Goal: Feedback & Contribution: Contribute content

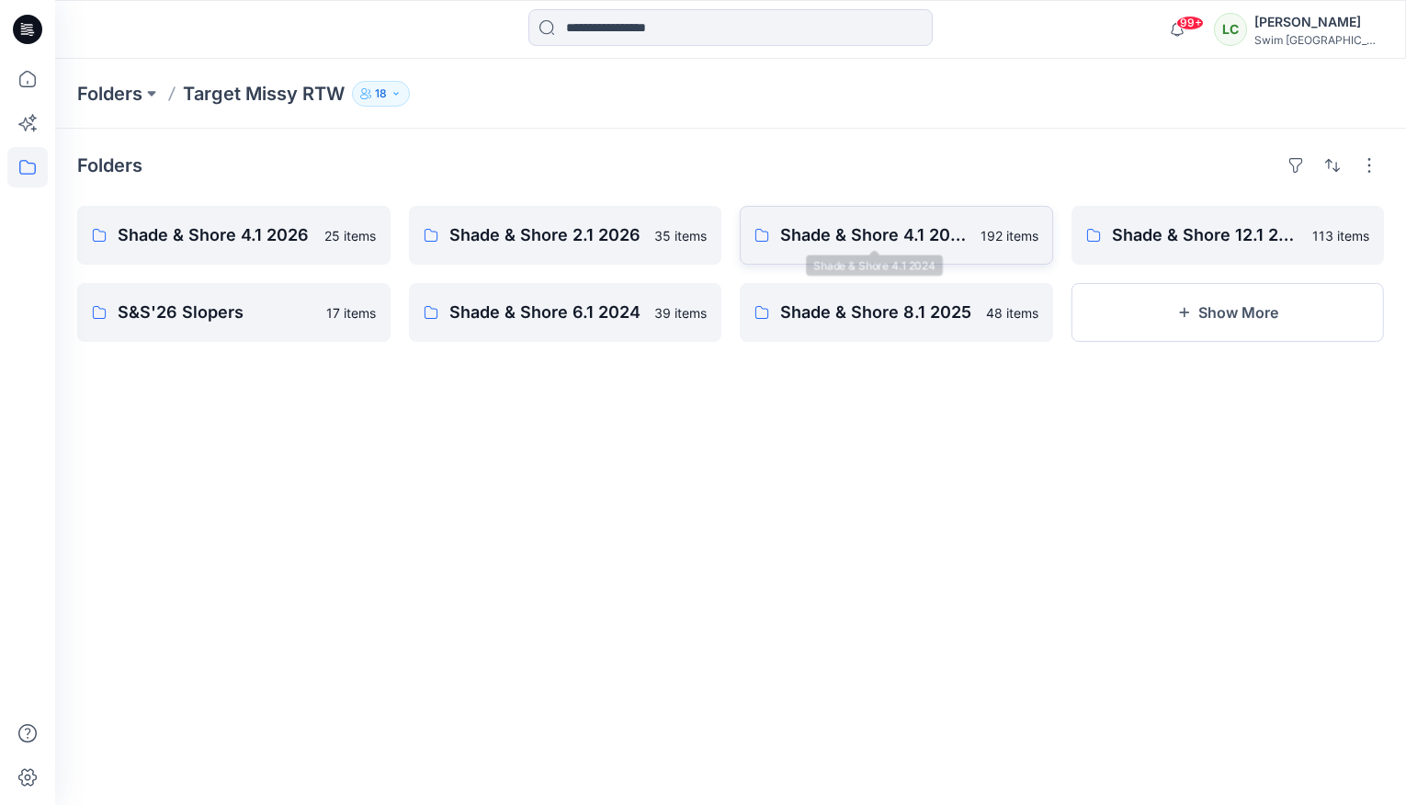
click at [899, 224] on p "Shade & Shore 4.1 2024" at bounding box center [874, 235] width 189 height 26
click at [313, 244] on link "Shade & Shore 4.1 2026 25 items" at bounding box center [233, 235] width 313 height 59
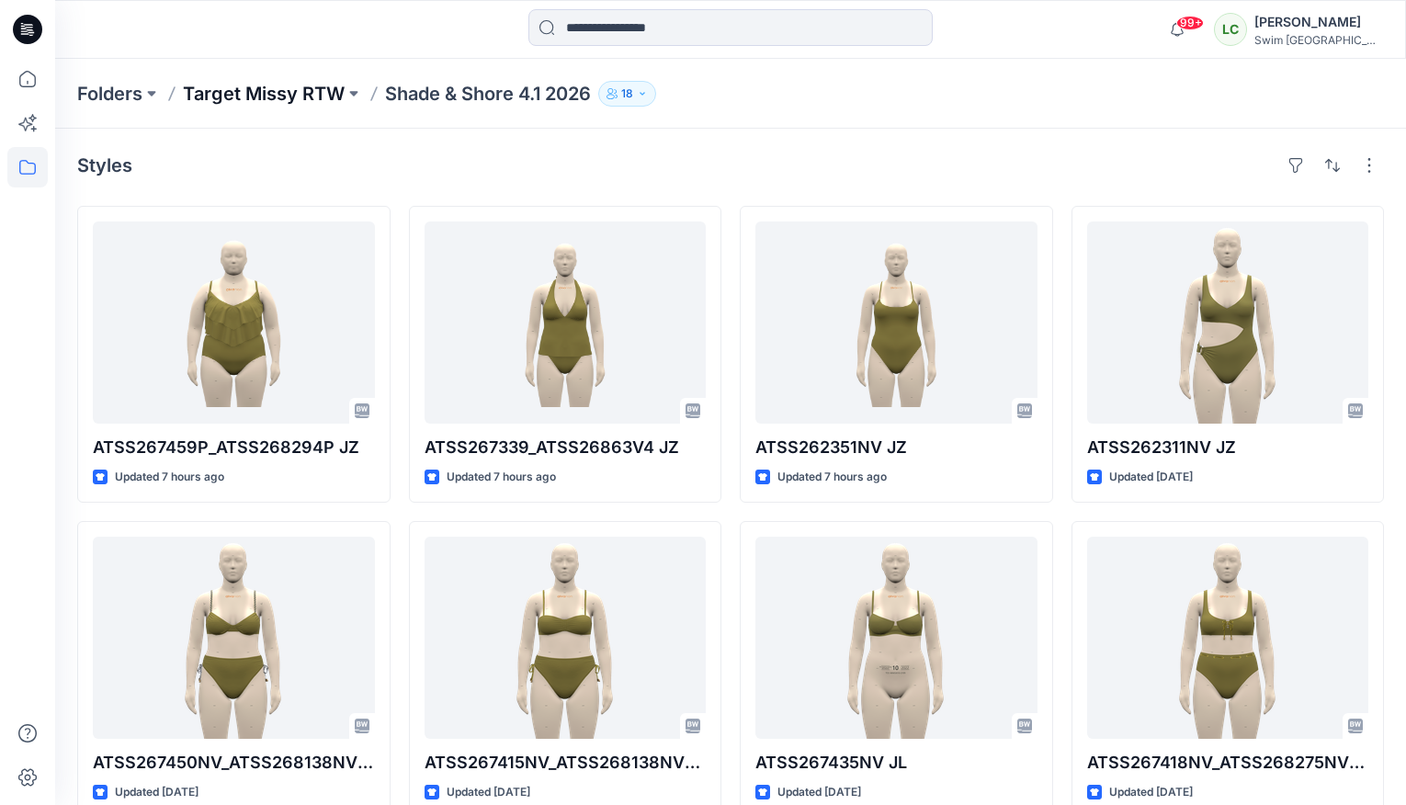
click at [345, 90] on p "Target Missy RTW" at bounding box center [264, 94] width 162 height 26
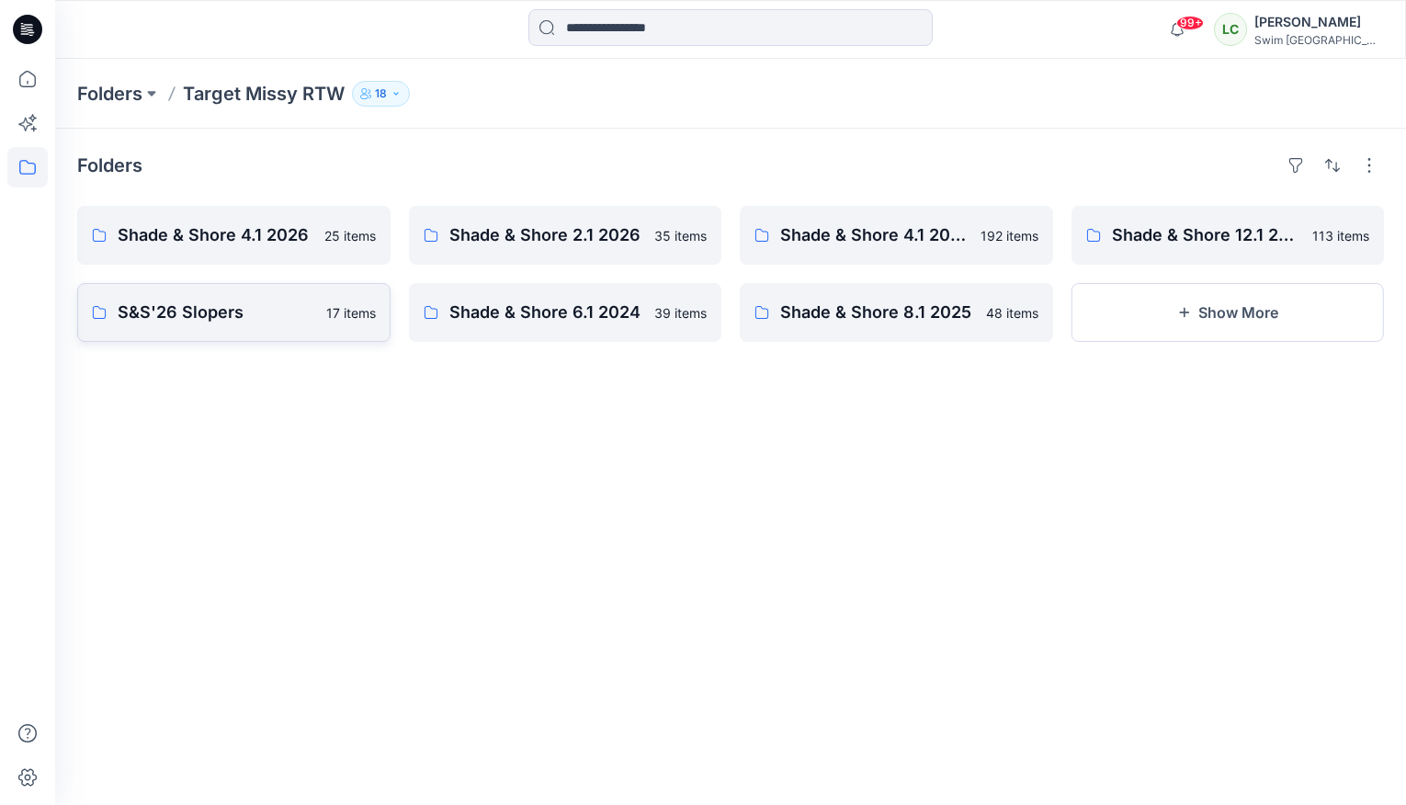
click at [326, 312] on p "17 items" at bounding box center [351, 312] width 50 height 19
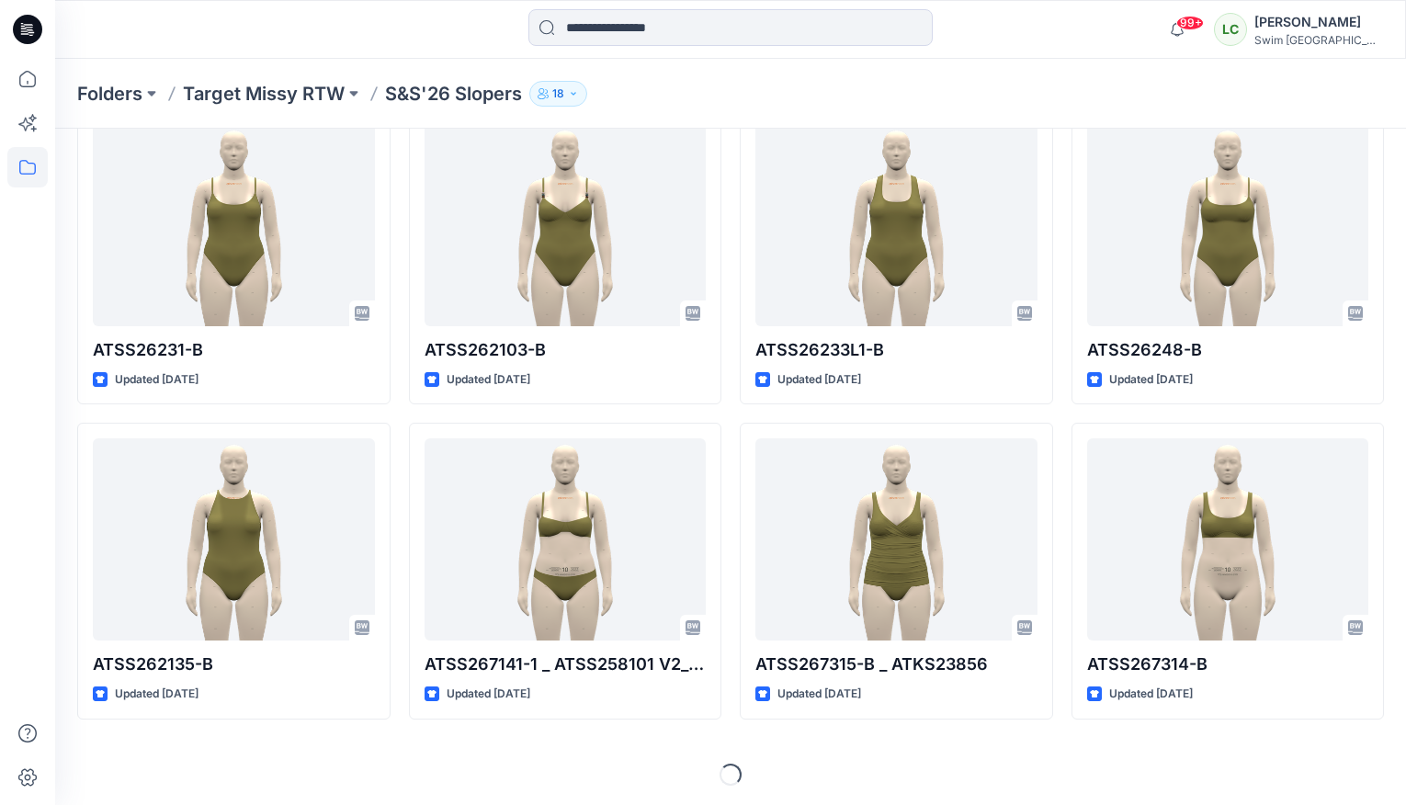
scroll to position [411, 0]
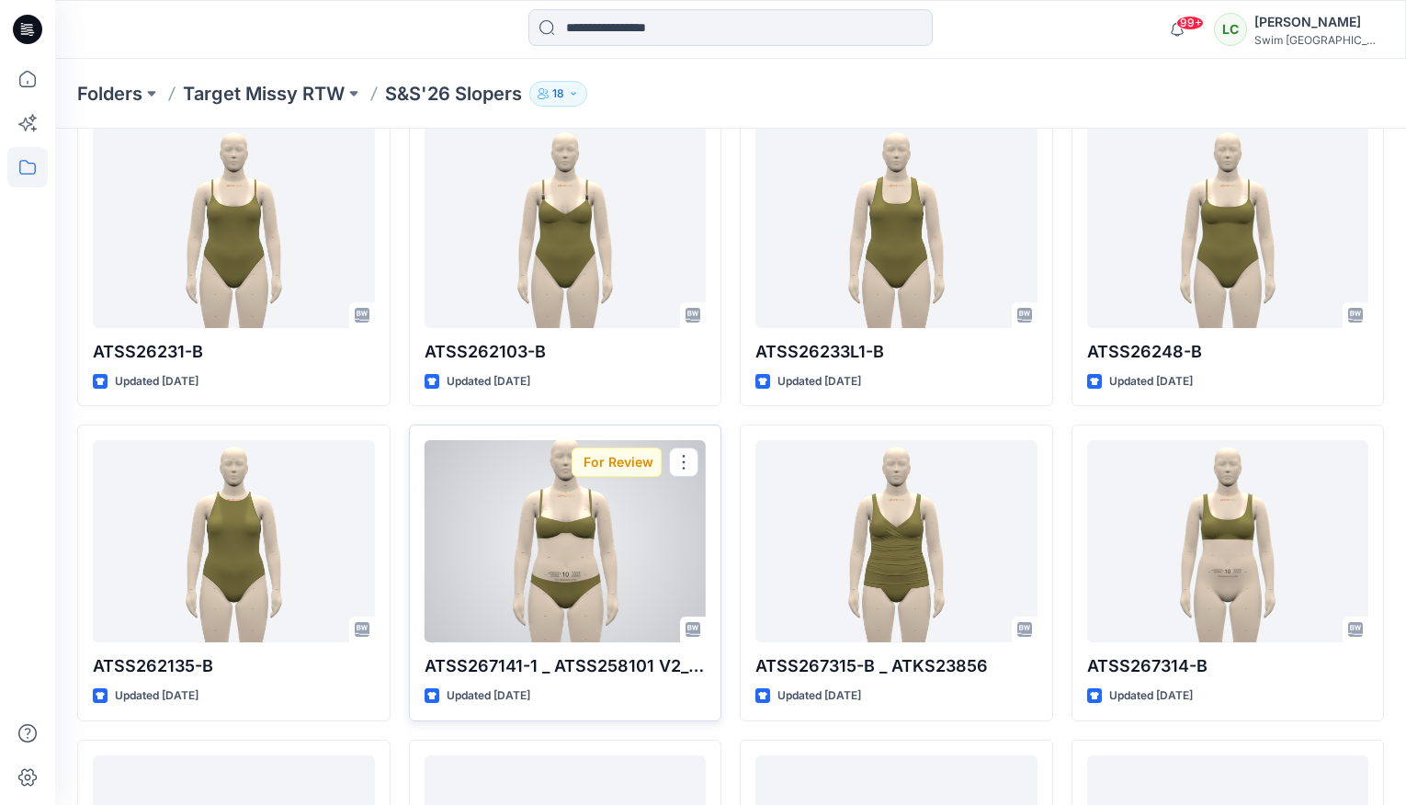
click at [599, 571] on div at bounding box center [565, 541] width 282 height 202
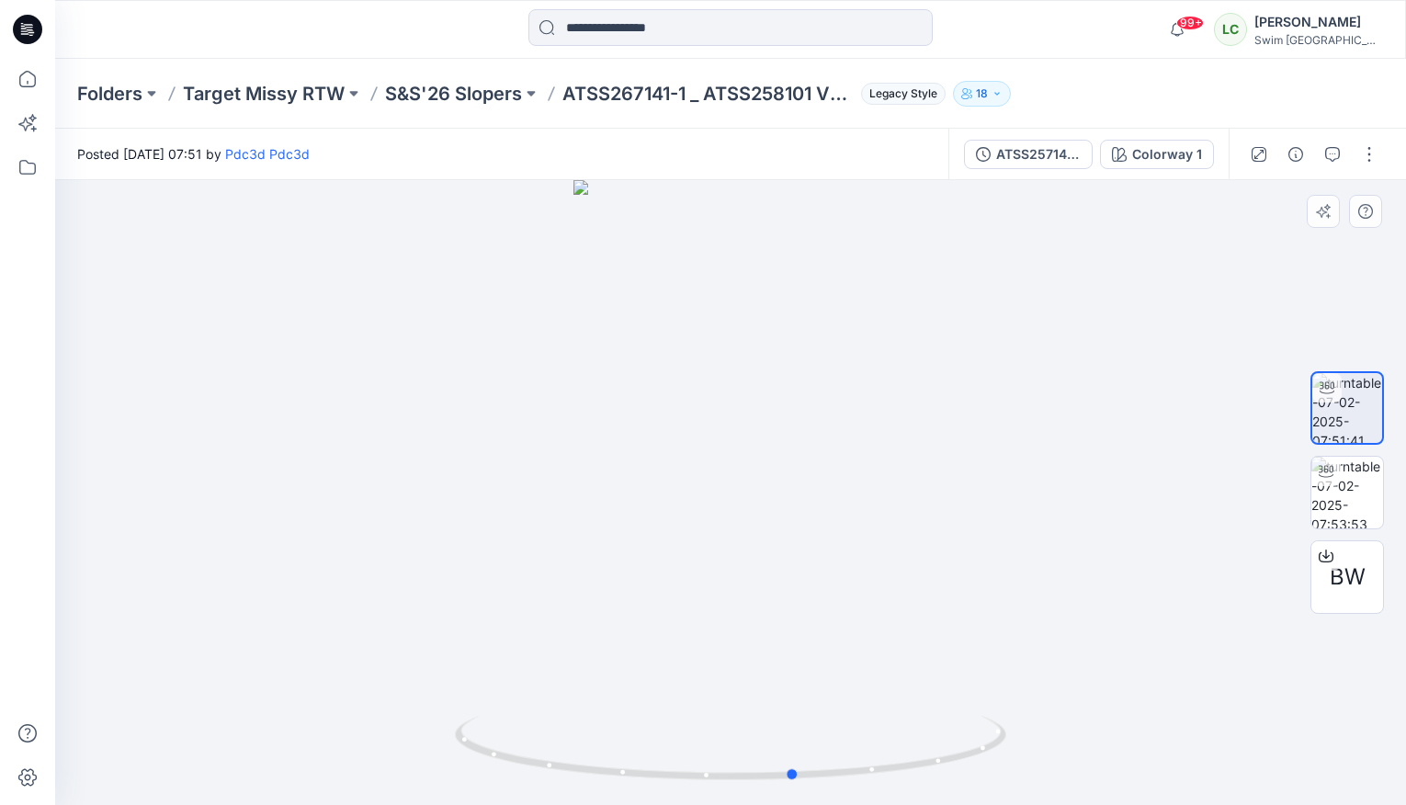
drag, startPoint x: 709, startPoint y: 530, endPoint x: 774, endPoint y: 523, distance: 64.7
click at [774, 523] on div at bounding box center [730, 492] width 1351 height 625
click at [1159, 154] on icon "button" at bounding box center [1332, 154] width 15 height 15
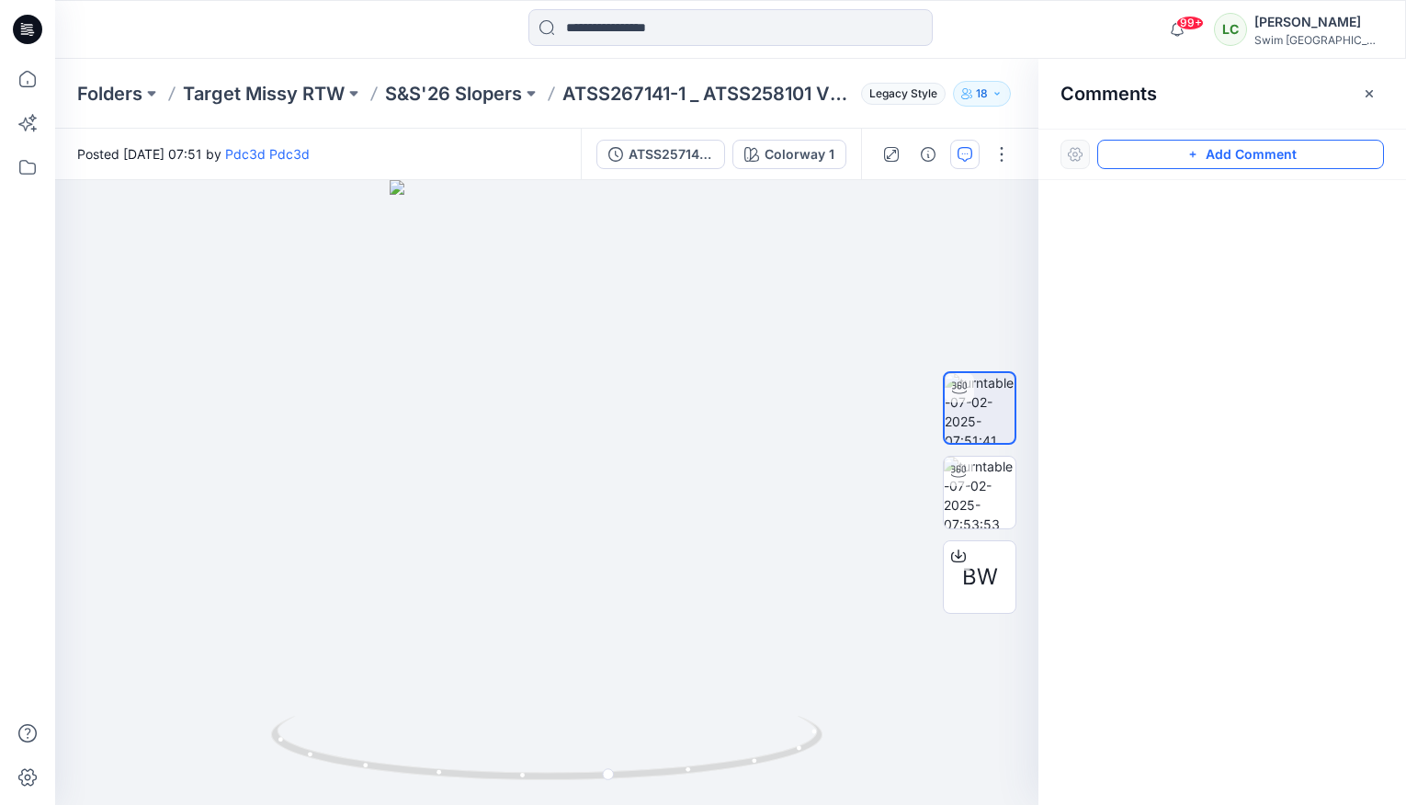
click at [1159, 156] on button "Add Comment" at bounding box center [1240, 154] width 287 height 29
click at [962, 155] on icon "button" at bounding box center [964, 154] width 15 height 15
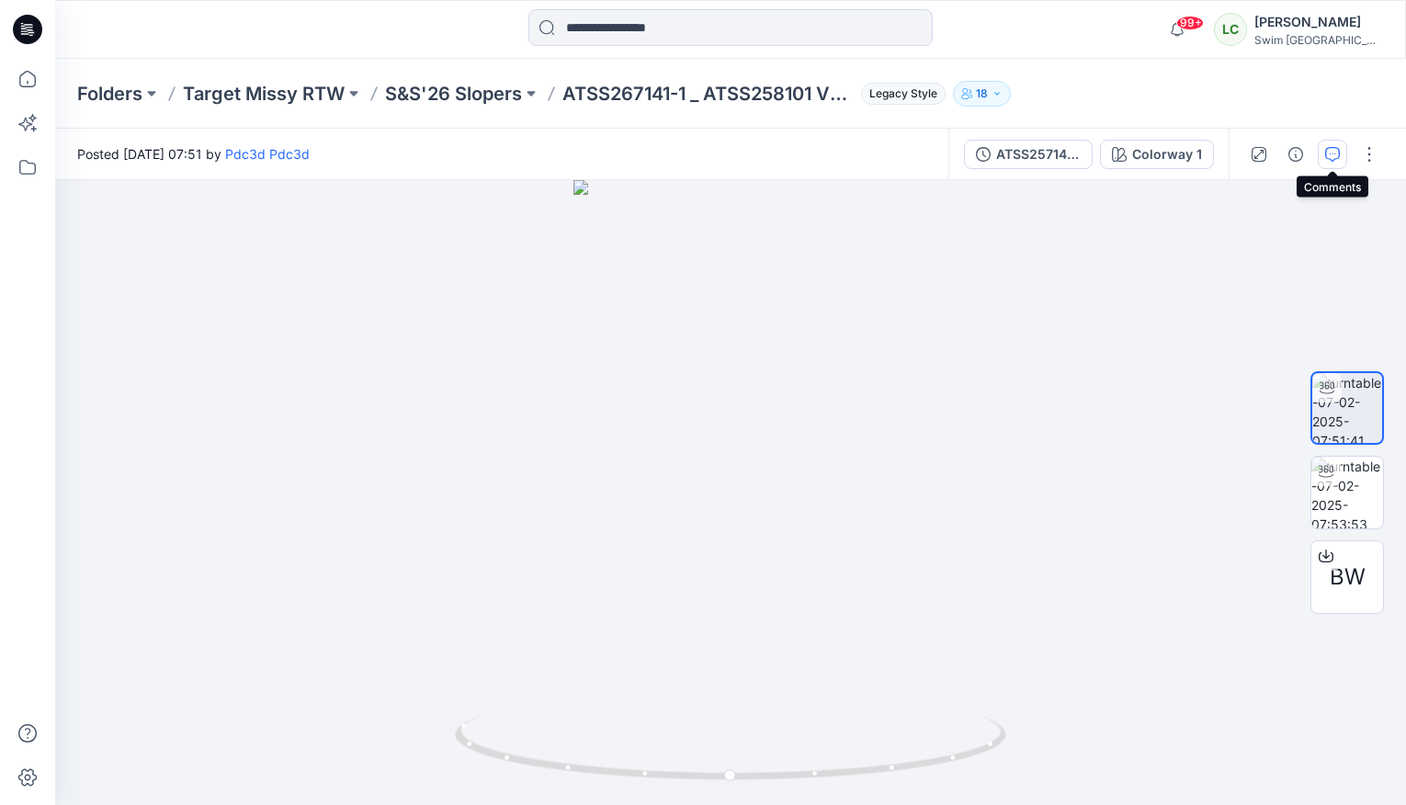
click at [1159, 145] on button "button" at bounding box center [1332, 154] width 29 height 29
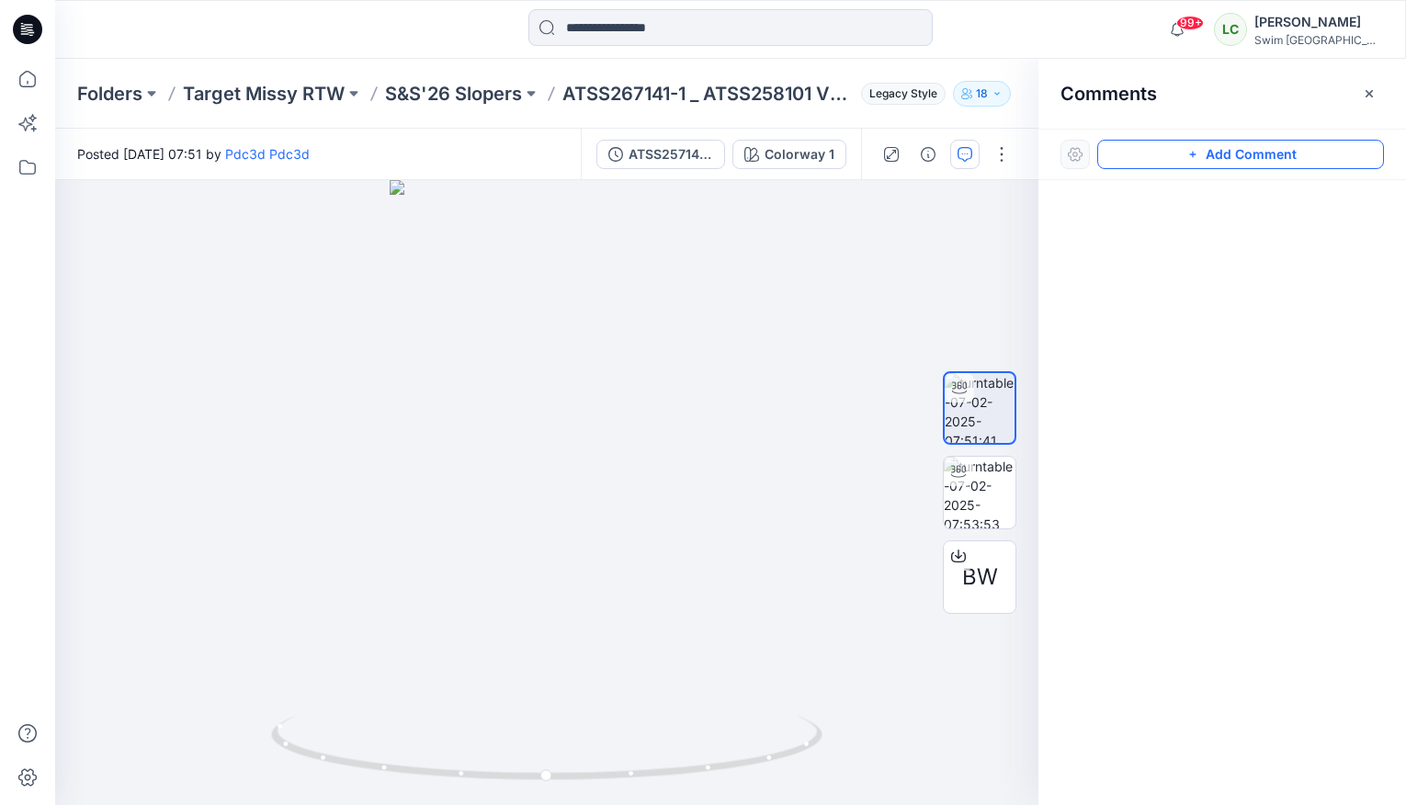
click at [1159, 158] on button "Add Comment" at bounding box center [1240, 154] width 287 height 29
click at [479, 425] on div "1" at bounding box center [546, 492] width 983 height 625
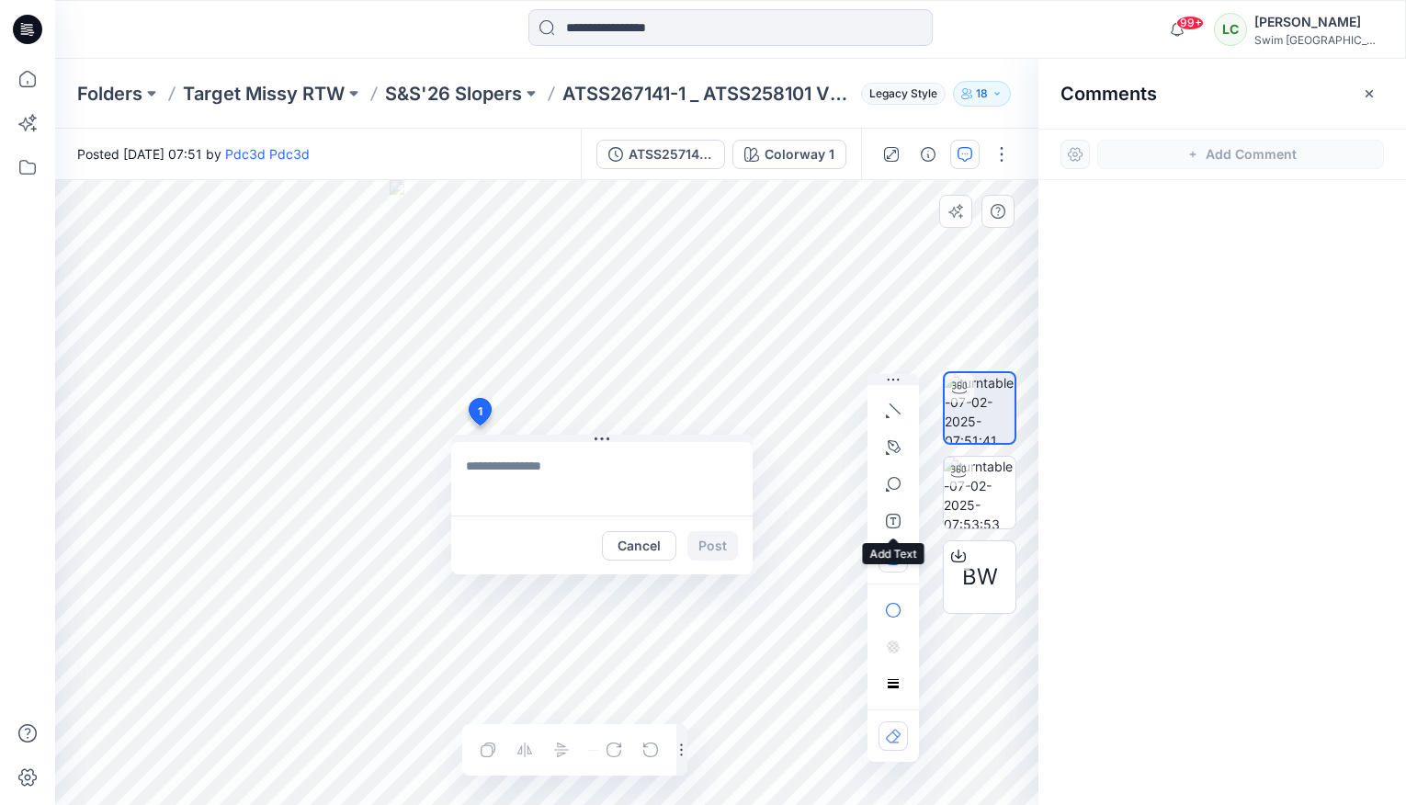
click at [892, 562] on icon "button" at bounding box center [893, 557] width 15 height 15
type input"] "**********"
click at [585, 472] on textarea at bounding box center [601, 479] width 301 height 74
type textarea "**********"
click at [714, 543] on button "Post" at bounding box center [712, 545] width 51 height 29
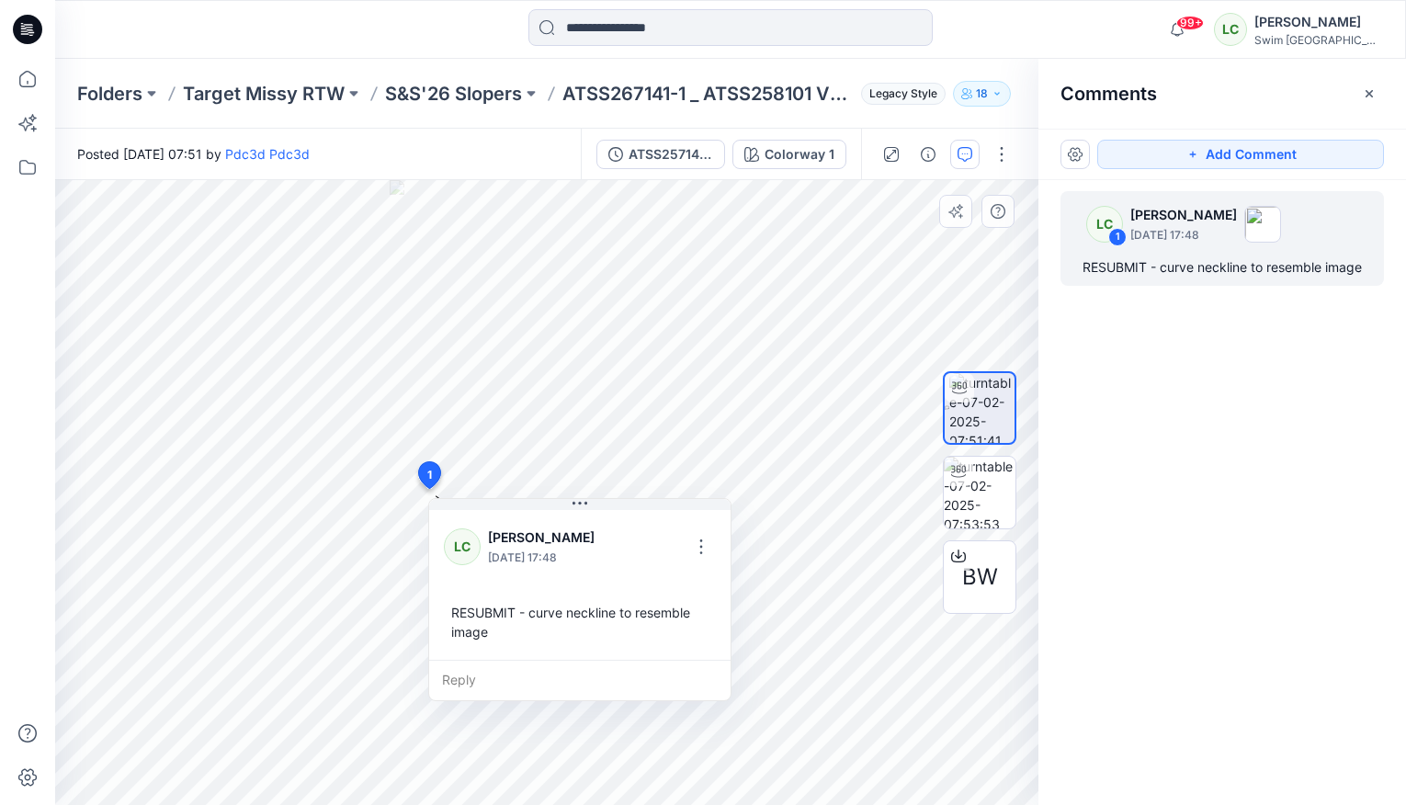
drag, startPoint x: 479, startPoint y: 410, endPoint x: 428, endPoint y: 475, distance: 82.5
click at [676, 546] on button "button" at bounding box center [673, 546] width 29 height 29
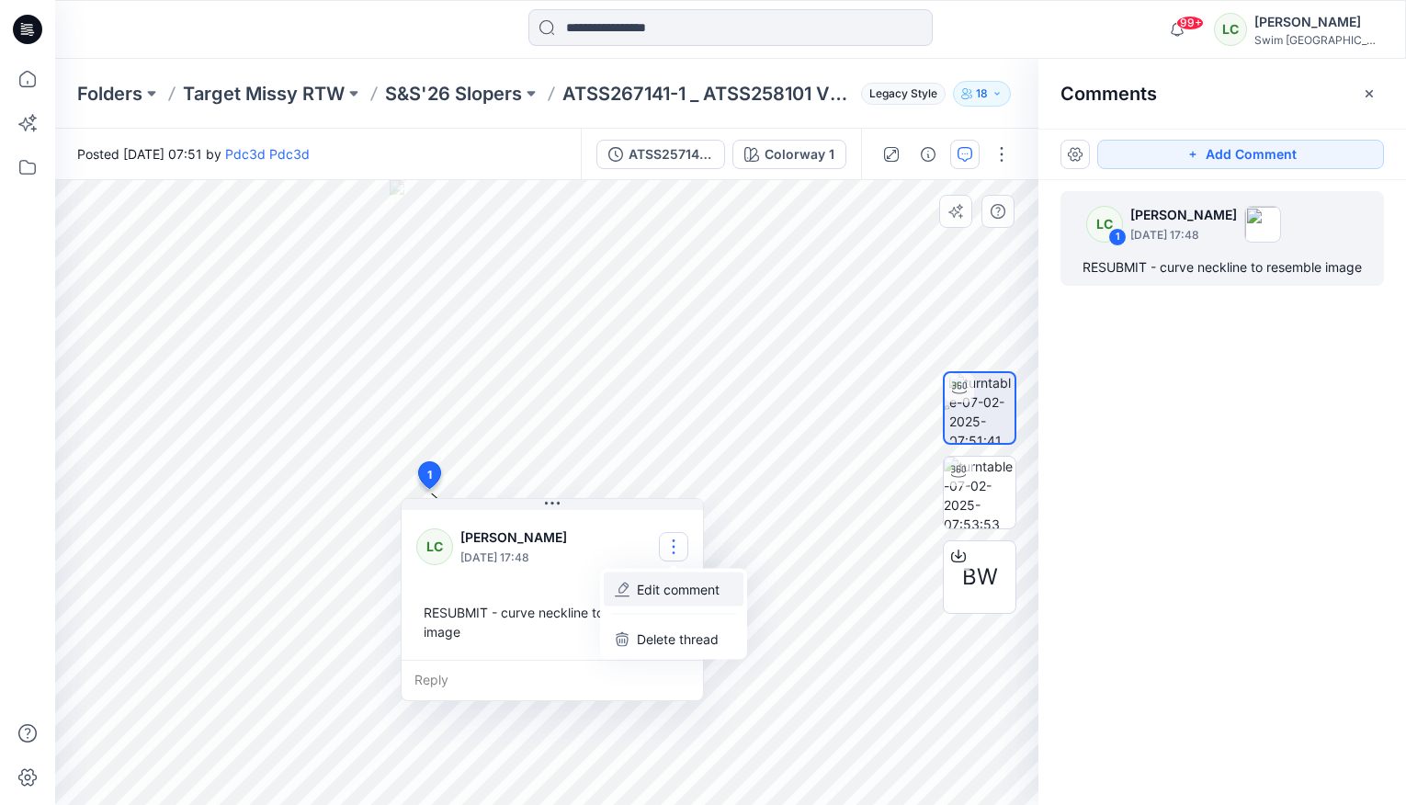
click at [675, 593] on p "Edit comment" at bounding box center [678, 589] width 83 height 19
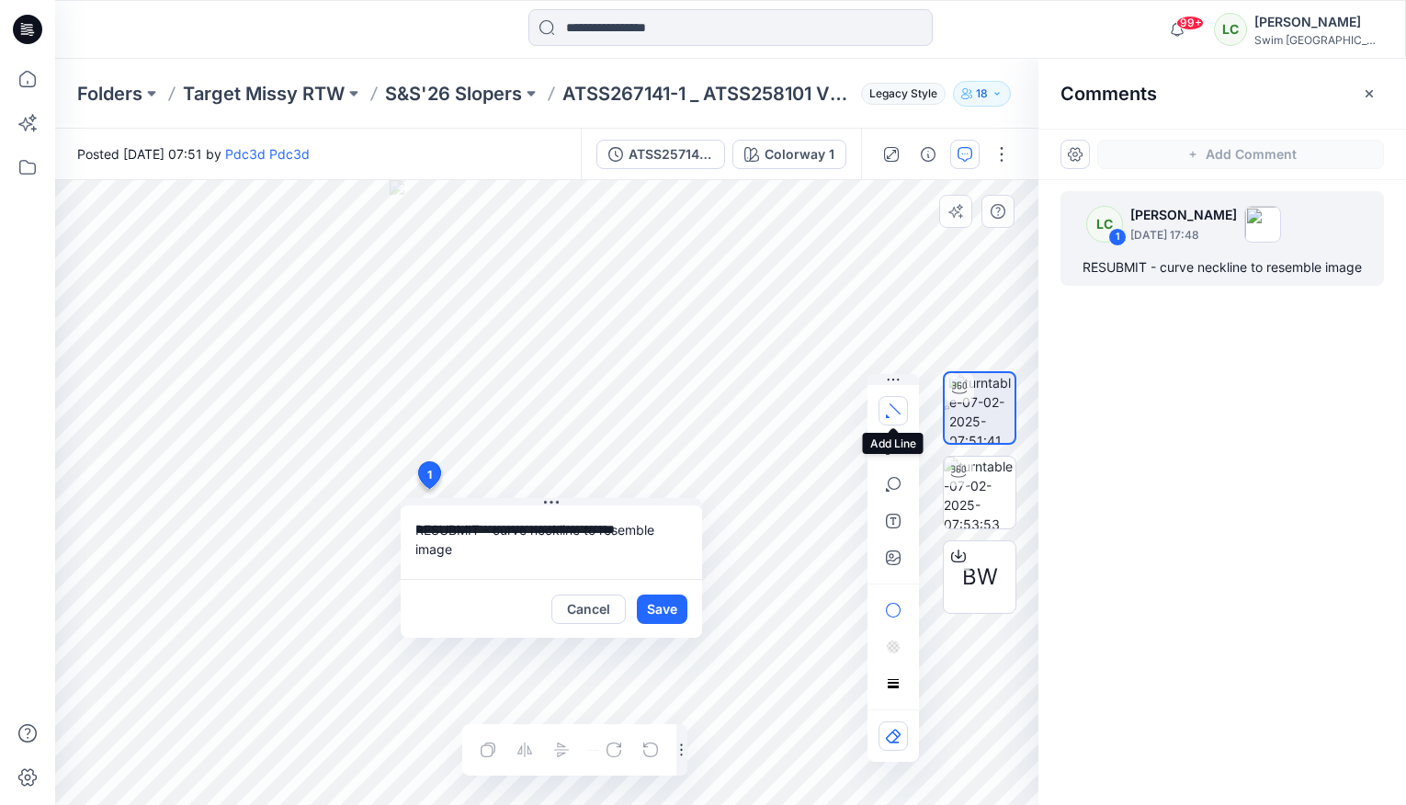
click at [896, 418] on button "button" at bounding box center [892, 410] width 29 height 29
click at [834, 403] on icon "button" at bounding box center [830, 406] width 15 height 15
click at [885, 405] on button "button" at bounding box center [892, 410] width 29 height 29
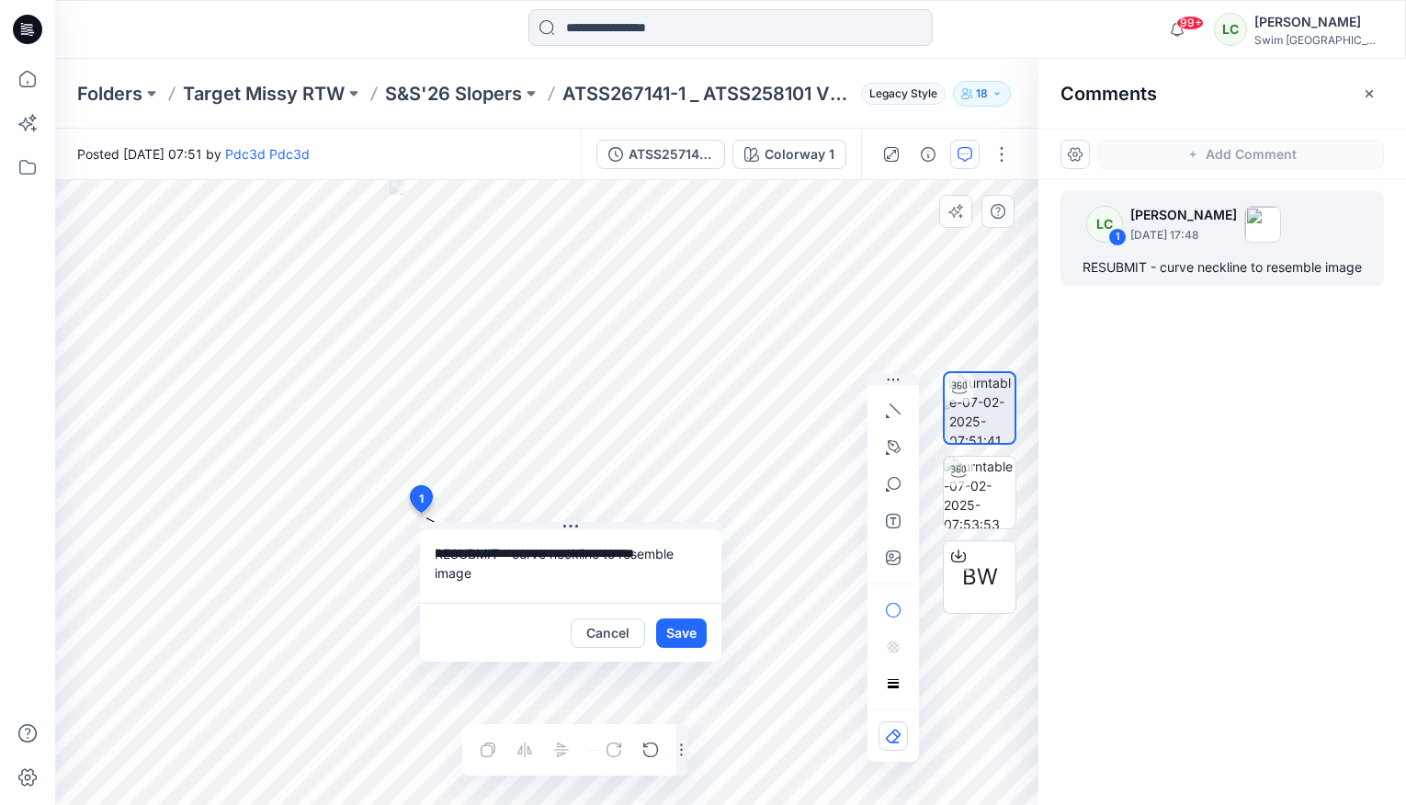
drag, startPoint x: 427, startPoint y: 474, endPoint x: 419, endPoint y: 500, distance: 27.0
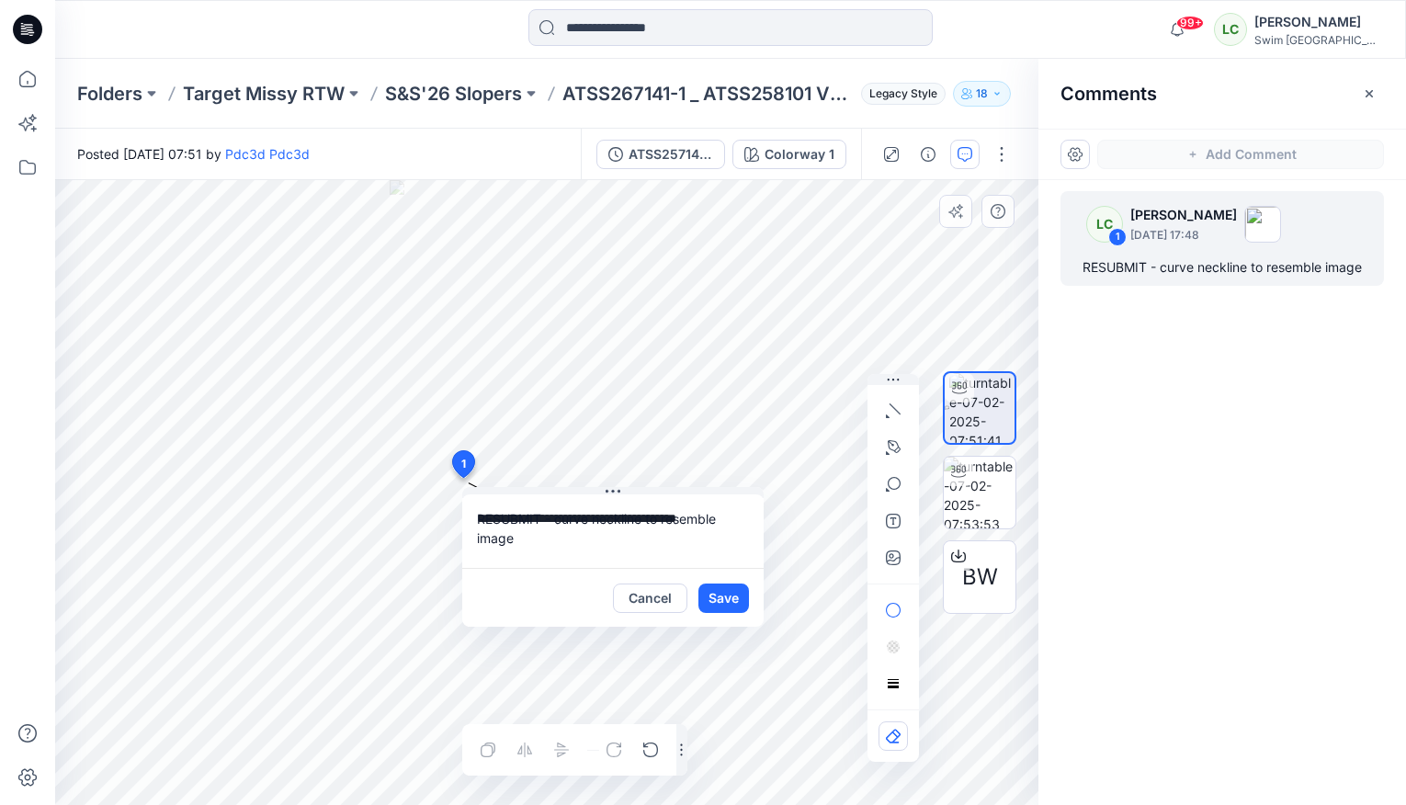
drag, startPoint x: 420, startPoint y: 496, endPoint x: 462, endPoint y: 464, distance: 53.1
click at [692, 597] on button "Save" at bounding box center [696, 597] width 51 height 29
